Goal: Task Accomplishment & Management: Complete application form

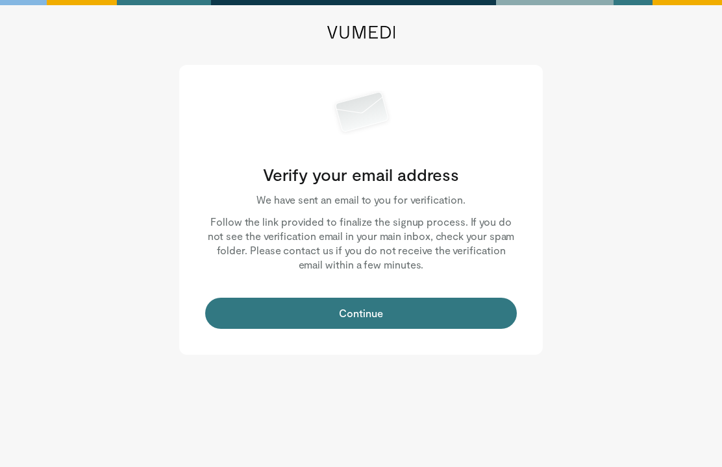
click at [396, 319] on button "Continue" at bounding box center [361, 313] width 312 height 31
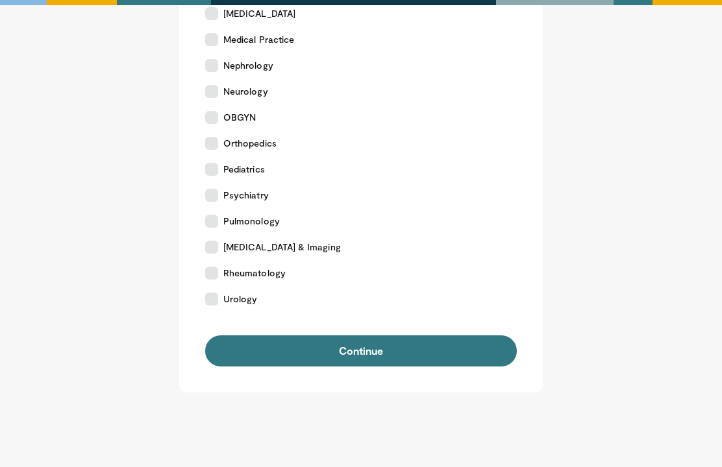
scroll to position [464, 0]
click at [403, 348] on button "Continue" at bounding box center [361, 351] width 312 height 31
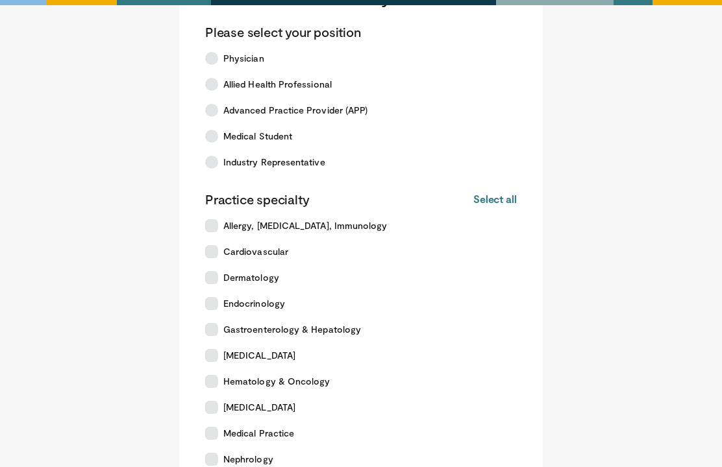
scroll to position [0, 0]
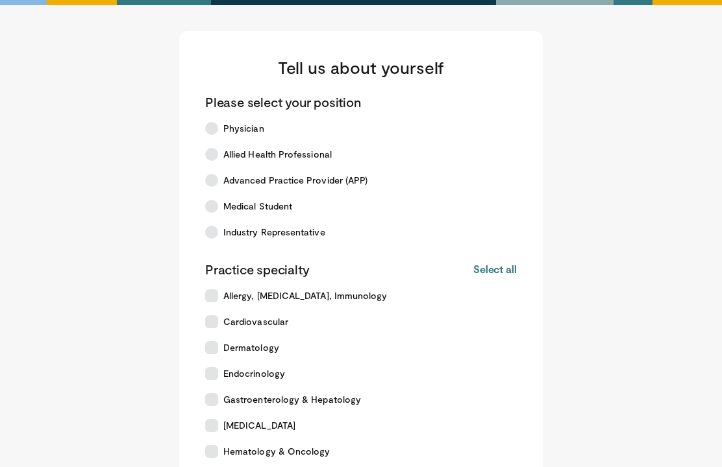
click at [216, 155] on icon at bounding box center [211, 154] width 13 height 13
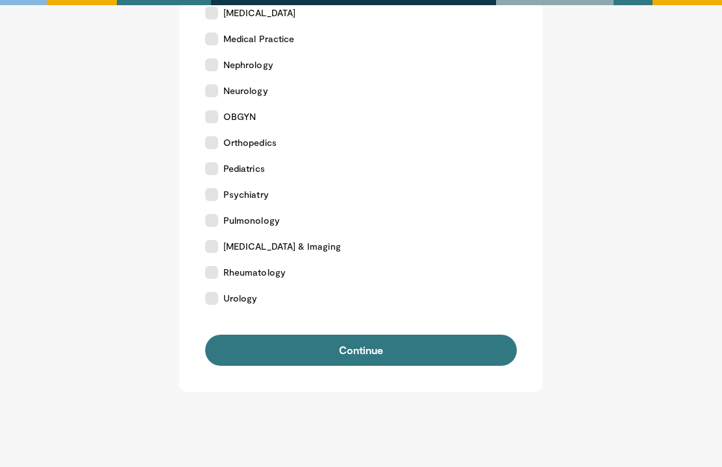
scroll to position [464, 0]
click at [402, 352] on button "Continue" at bounding box center [361, 351] width 312 height 31
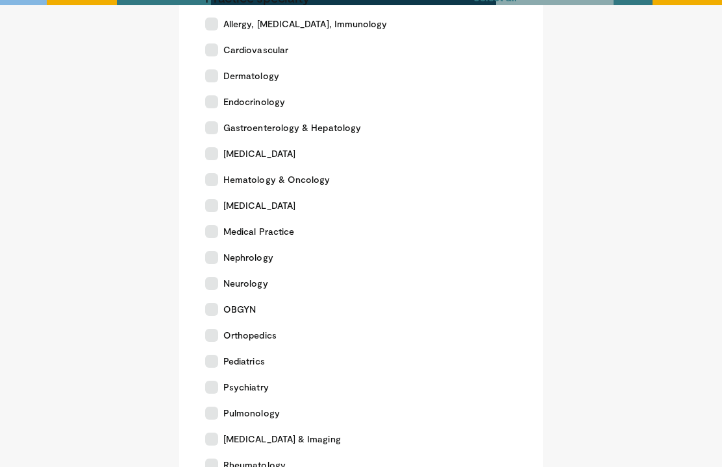
scroll to position [271, 0]
click at [212, 236] on icon at bounding box center [211, 233] width 13 height 13
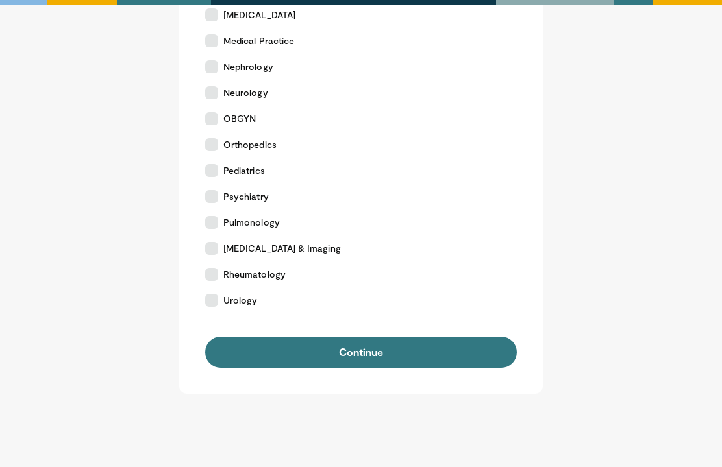
scroll to position [467, 0]
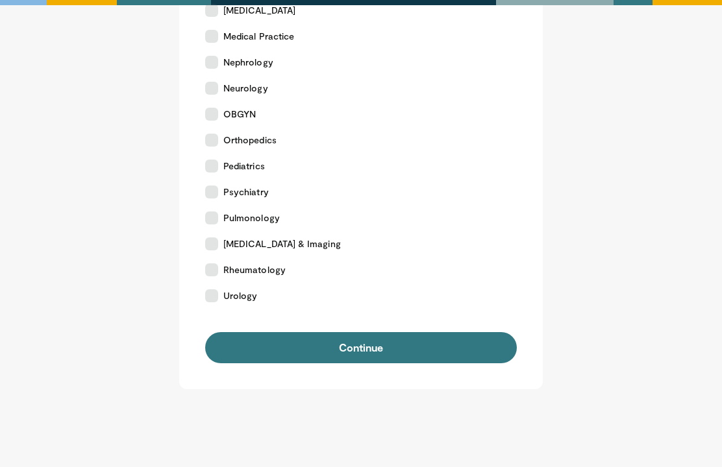
click at [395, 345] on button "Continue" at bounding box center [361, 348] width 312 height 31
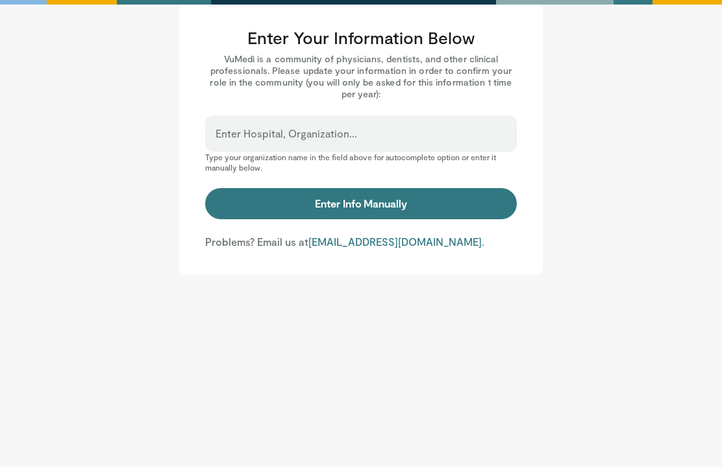
scroll to position [29, 0]
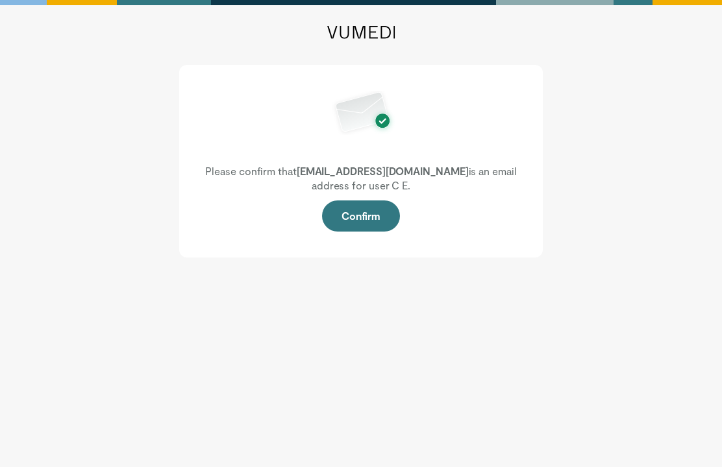
click at [363, 216] on button "Confirm" at bounding box center [361, 216] width 78 height 31
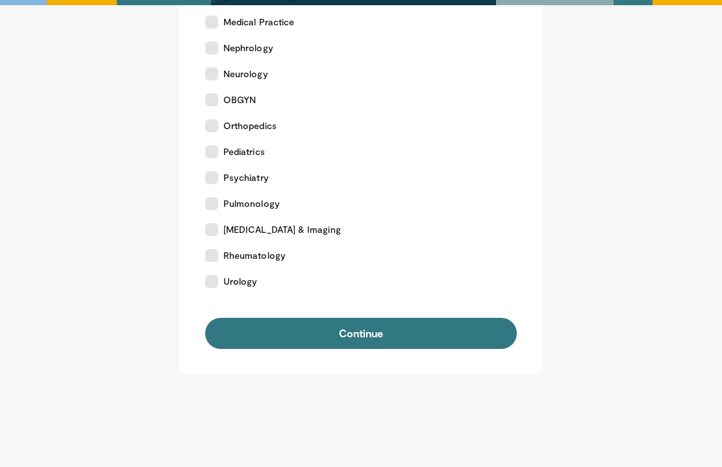
scroll to position [481, 0]
click at [394, 336] on button "Continue" at bounding box center [361, 334] width 312 height 31
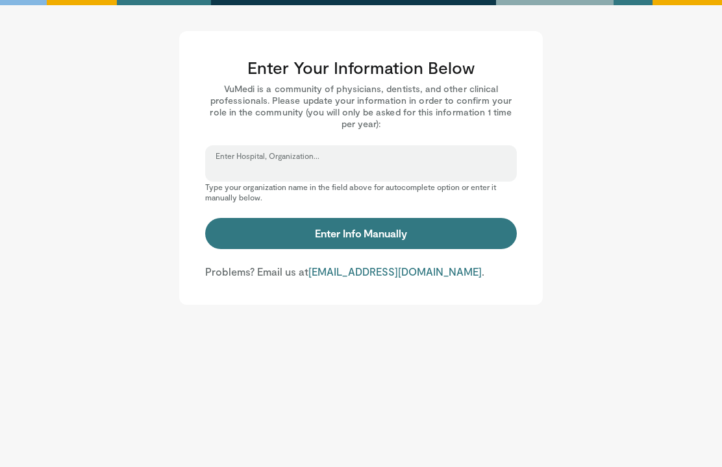
click at [230, 171] on input "Enter Hospital, Organization..." at bounding box center [361, 169] width 291 height 14
